Goal: Task Accomplishment & Management: Use online tool/utility

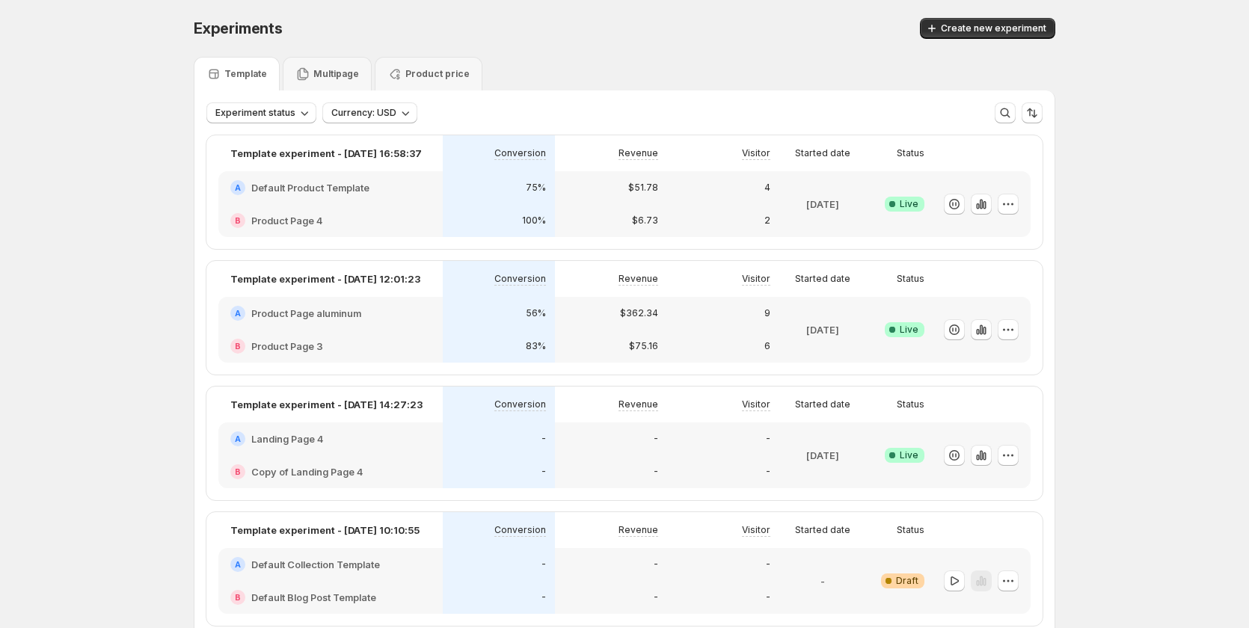
click at [378, 332] on div "B Product Page 3" at bounding box center [330, 346] width 224 height 33
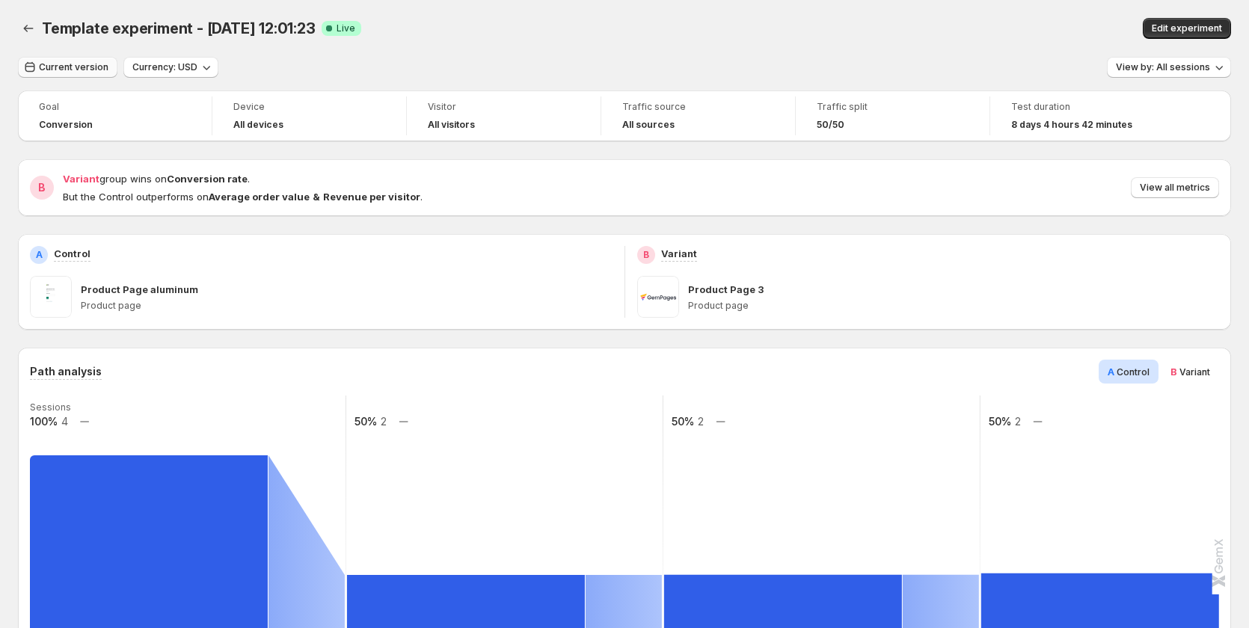
click at [78, 75] on button "Current version" at bounding box center [67, 67] width 99 height 21
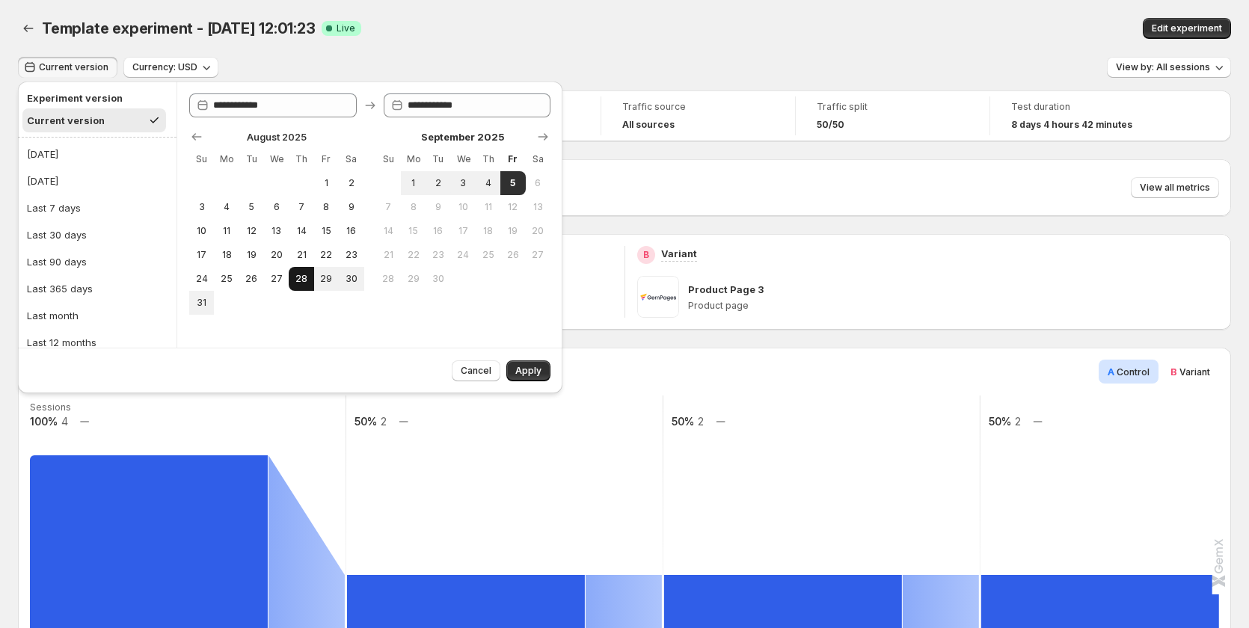
click at [302, 277] on span "28" at bounding box center [301, 279] width 13 height 12
type input "**********"
click at [521, 363] on button "Apply" at bounding box center [528, 370] width 44 height 21
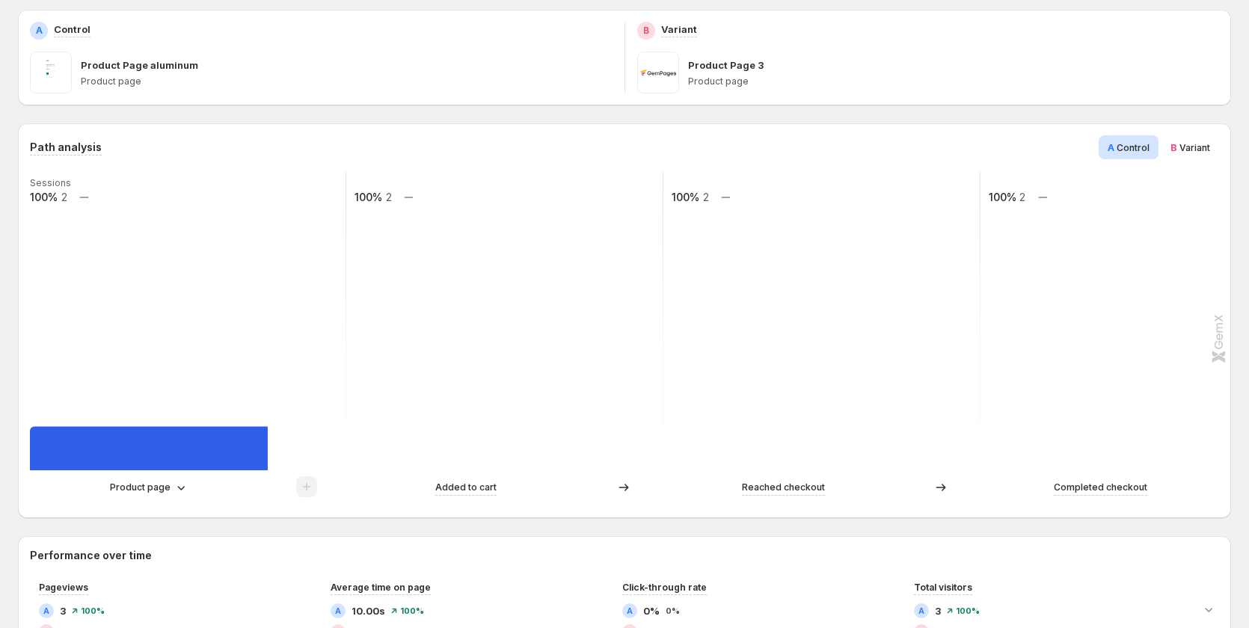
scroll to position [299, 0]
